Goal: Book appointment/travel/reservation: Book appointment/travel/reservation

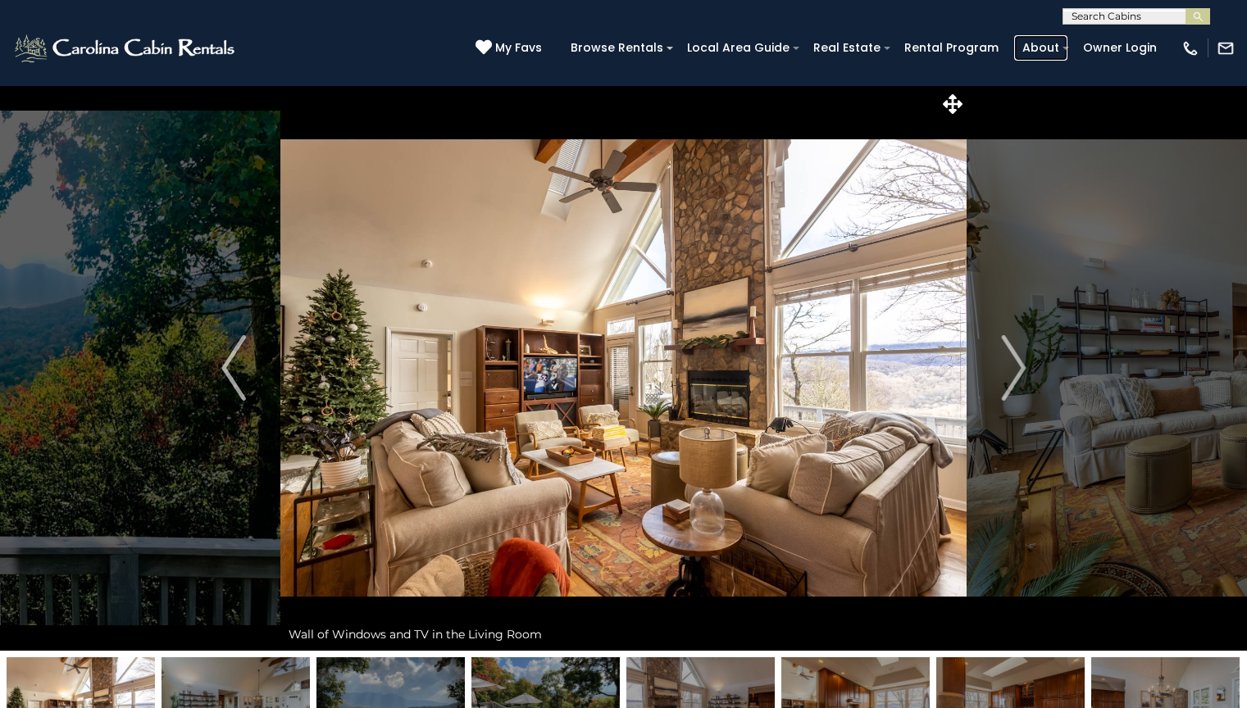
click at [1044, 48] on link "About" at bounding box center [1040, 47] width 53 height 25
